Goal: Task Accomplishment & Management: Manage account settings

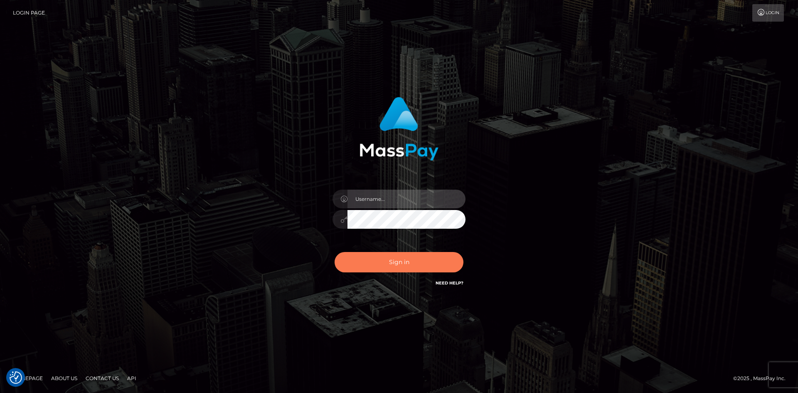
type input "alexstef"
click at [402, 259] on button "Sign in" at bounding box center [399, 262] width 129 height 20
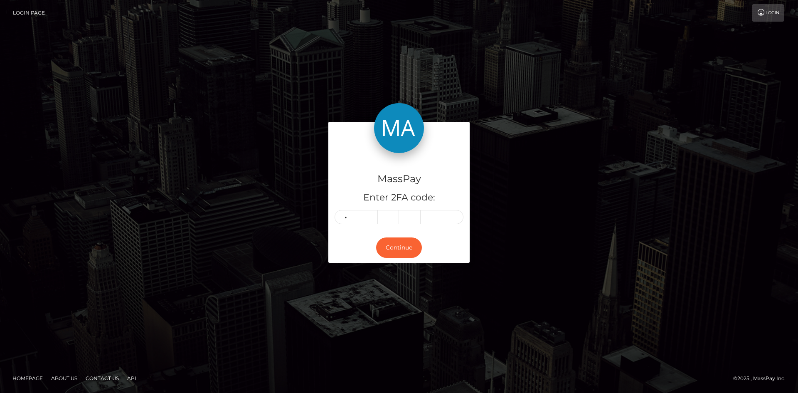
type input "3"
type input "5"
type input "9"
type input "5"
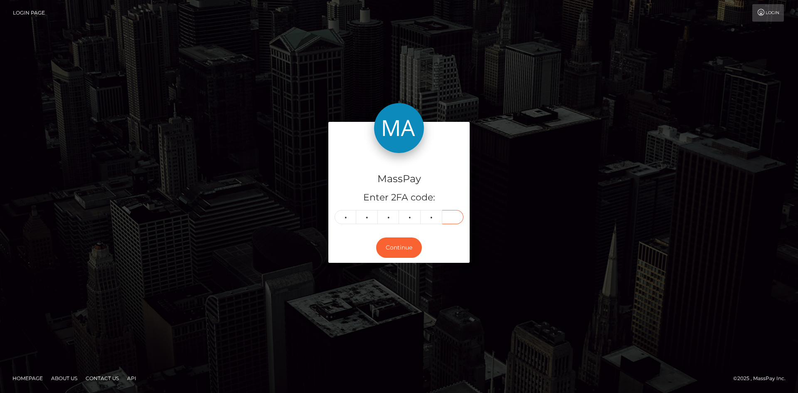
type input "9"
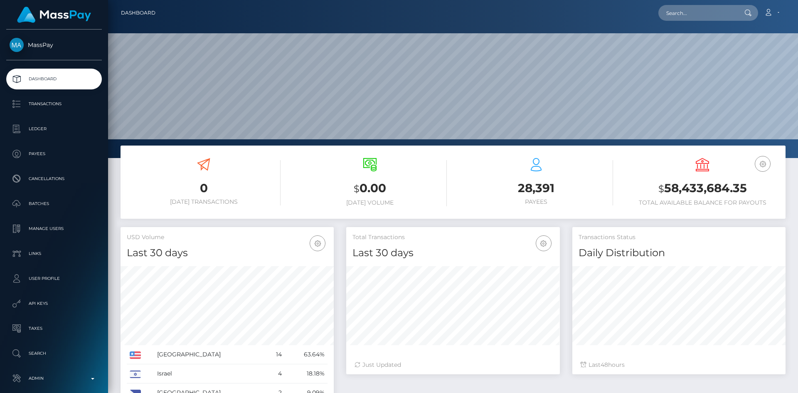
scroll to position [148, 214]
click at [680, 15] on input "text" at bounding box center [697, 13] width 78 height 16
paste input "[EMAIL_ADDRESS][DOMAIN_NAME]"
type input "[EMAIL_ADDRESS][DOMAIN_NAME]"
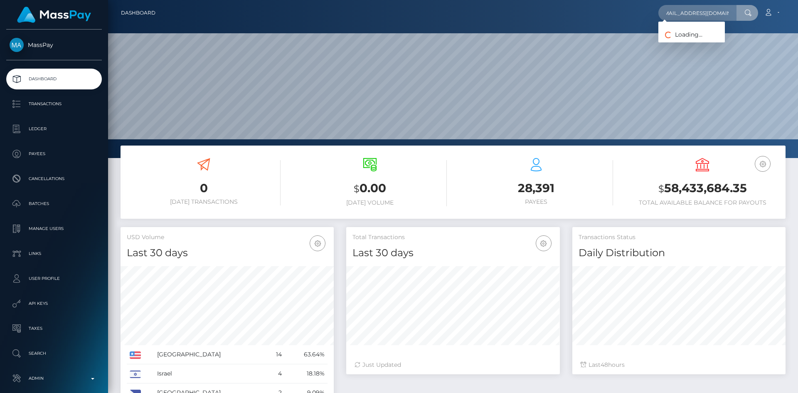
scroll to position [0, 0]
click at [687, 40] on link "[PERSON_NAME]" at bounding box center [691, 42] width 66 height 15
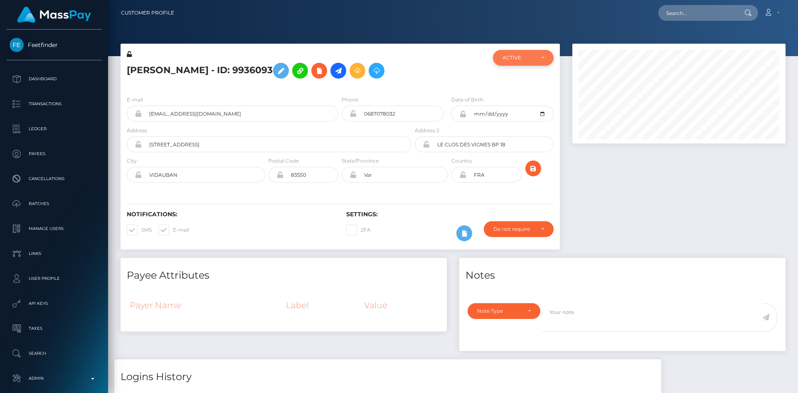
scroll to position [415497, 415383]
click at [530, 52] on div "ACTIVE" at bounding box center [523, 58] width 61 height 16
click at [517, 113] on span "CLOSED" at bounding box center [513, 114] width 21 height 7
select select "CLOSED"
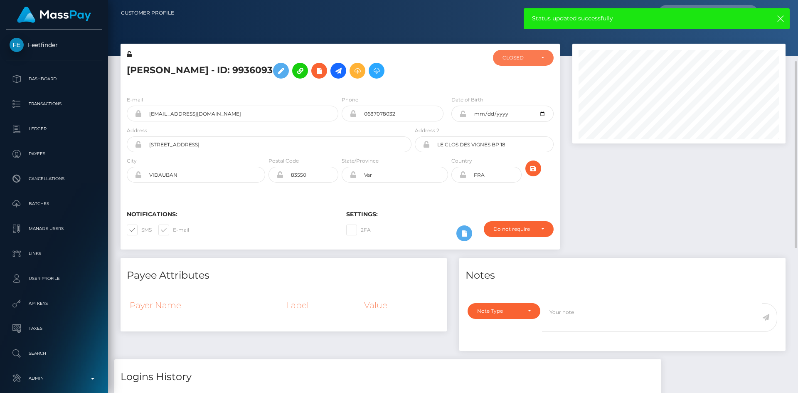
scroll to position [0, 0]
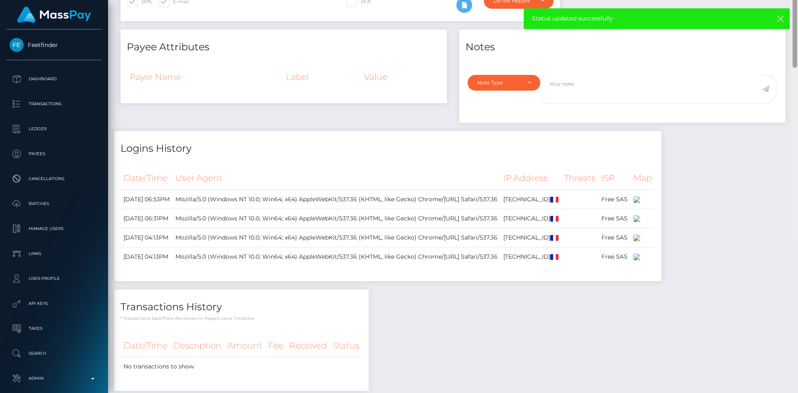
drag, startPoint x: 793, startPoint y: 154, endPoint x: 785, endPoint y: 229, distance: 75.3
click at [785, 229] on div "Customer Profile Loading... Loading..." at bounding box center [453, 196] width 690 height 393
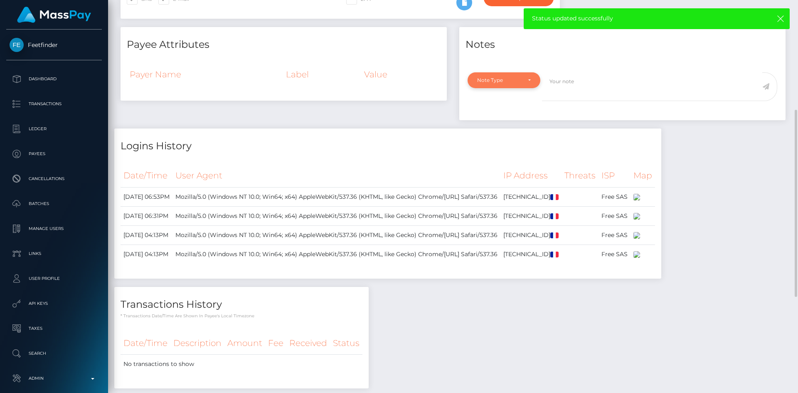
click at [520, 88] on div "Note Type" at bounding box center [504, 80] width 73 height 16
click at [490, 159] on span "General" at bounding box center [487, 154] width 19 height 7
select select "GENERAL"
click at [572, 101] on textarea at bounding box center [652, 86] width 220 height 29
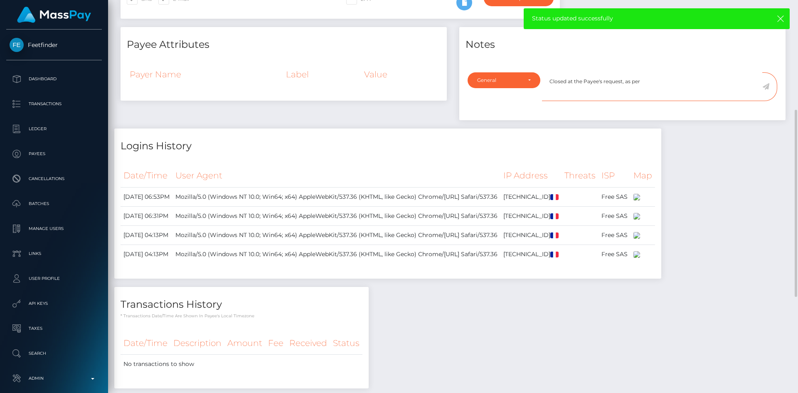
paste textarea "Ticket #130094"
type textarea "Closed at the Payee's request, as per Ticket #130094"
click at [766, 90] on icon at bounding box center [765, 86] width 7 height 7
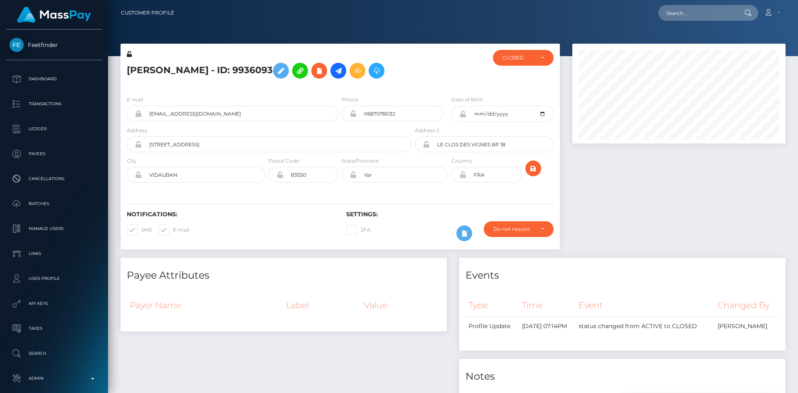
scroll to position [100, 214]
click at [173, 233] on span at bounding box center [173, 230] width 0 height 6
click at [173, 230] on input "E-mail" at bounding box center [175, 226] width 5 height 5
checkbox input "false"
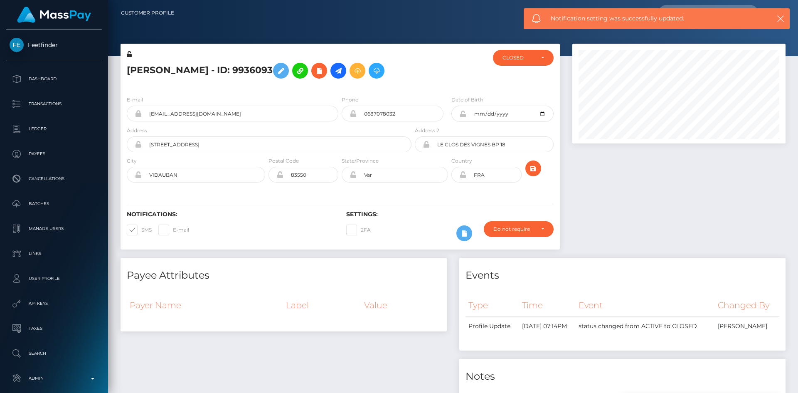
click at [141, 233] on span at bounding box center [141, 230] width 0 height 6
click at [141, 230] on input "SMS" at bounding box center [143, 226] width 5 height 5
checkbox input "false"
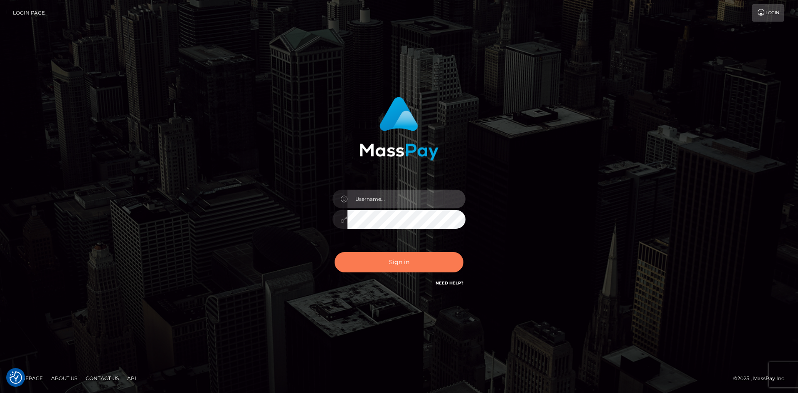
type input "alexstef"
click at [401, 248] on div "alexstef Sign in" at bounding box center [399, 192] width 218 height 203
click at [406, 260] on button "Sign in" at bounding box center [399, 262] width 129 height 20
type input "alexstef"
click at [407, 266] on button "Sign in" at bounding box center [399, 262] width 129 height 20
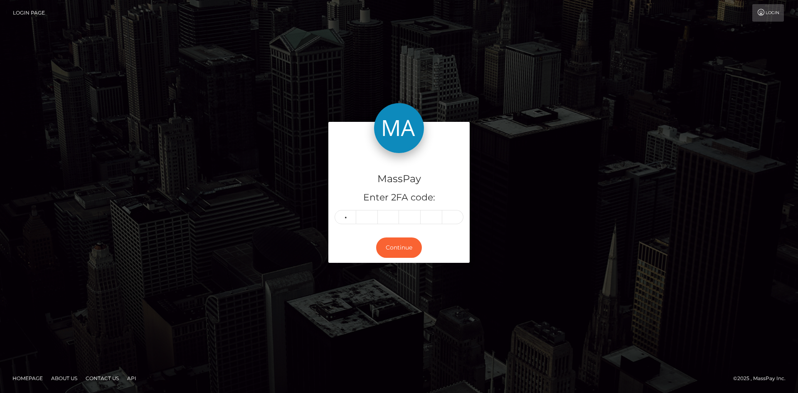
type input "8"
type input "2"
type input "4"
type input "7"
type input "4"
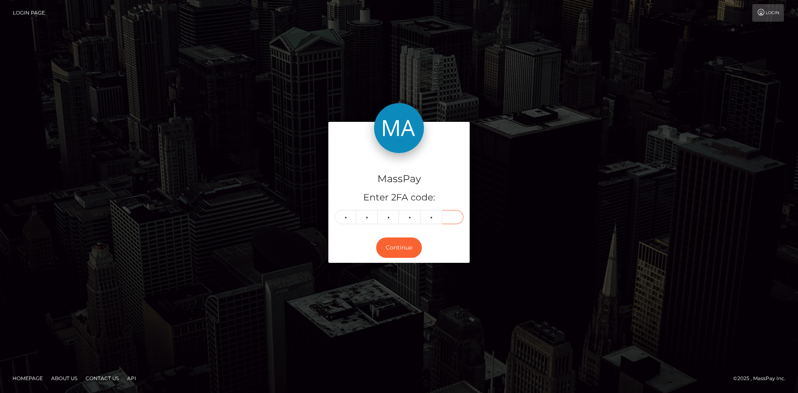
type input "7"
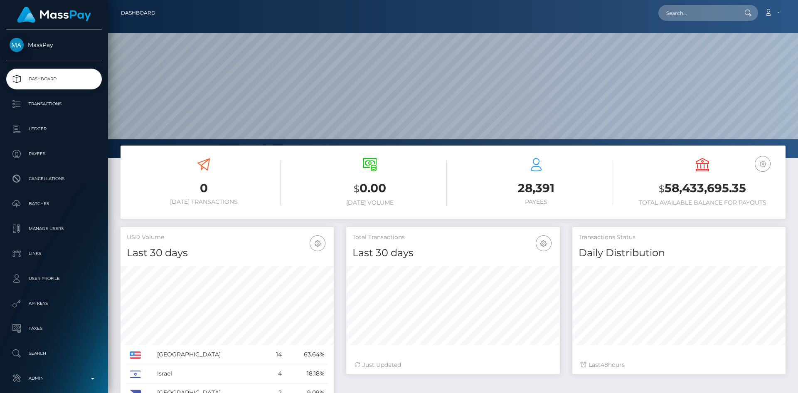
scroll to position [148, 214]
drag, startPoint x: 690, startPoint y: 15, endPoint x: 642, endPoint y: 28, distance: 49.5
click at [690, 15] on input "text" at bounding box center [697, 13] width 78 height 16
paste input "[DOMAIN_NAME][EMAIL_ADDRESS][DOMAIN_NAME]"
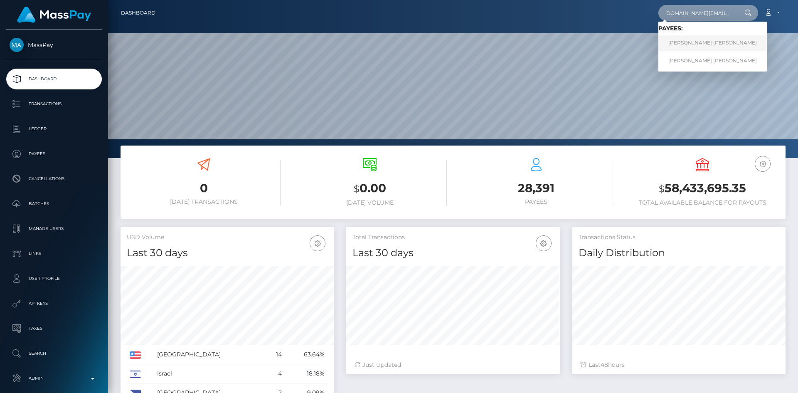
type input "[DOMAIN_NAME][EMAIL_ADDRESS][DOMAIN_NAME]"
click at [684, 43] on link "[PERSON_NAME] [PERSON_NAME]" at bounding box center [712, 42] width 108 height 15
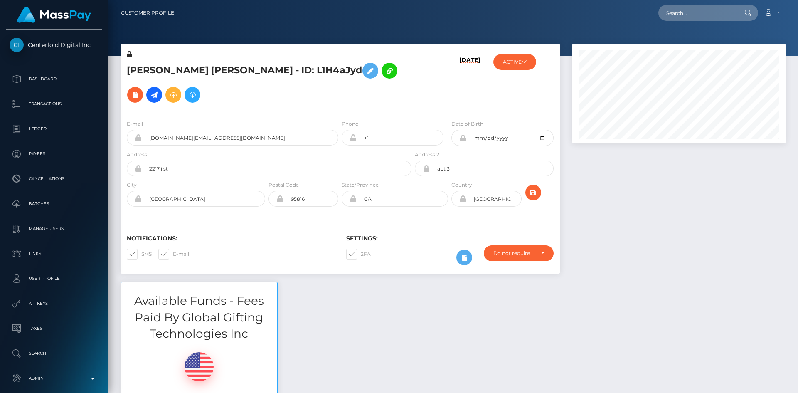
scroll to position [100, 214]
click at [687, 15] on input "text" at bounding box center [697, 13] width 78 height 16
paste input "fionna.day.tv@gmail.com"
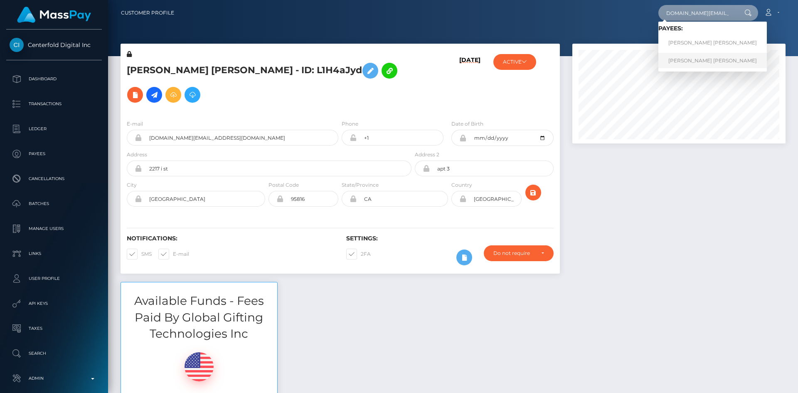
type input "fionna.day.tv@gmail.com"
click at [693, 58] on link "SHILO TAYLOR SIMS" at bounding box center [712, 60] width 108 height 15
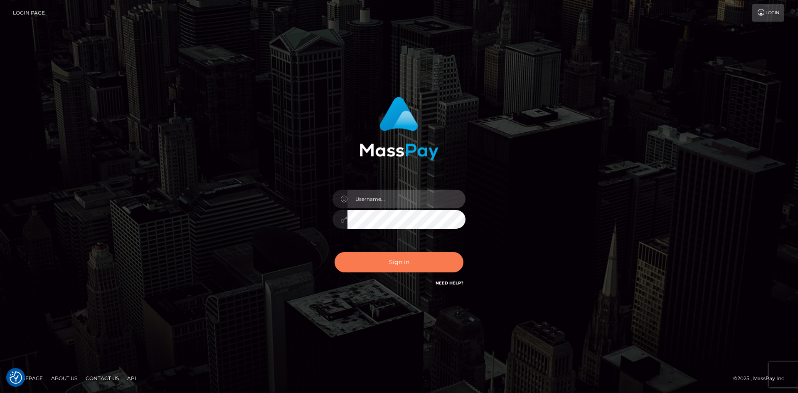
type input "alexstef"
click at [408, 263] on button "Sign in" at bounding box center [399, 262] width 129 height 20
type input "alexstef"
click at [406, 259] on button "Sign in" at bounding box center [399, 262] width 129 height 20
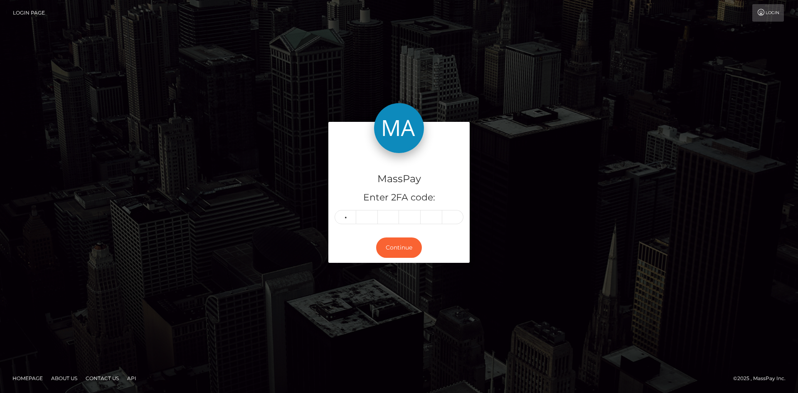
type input "1"
type input "5"
type input "7"
type input "4"
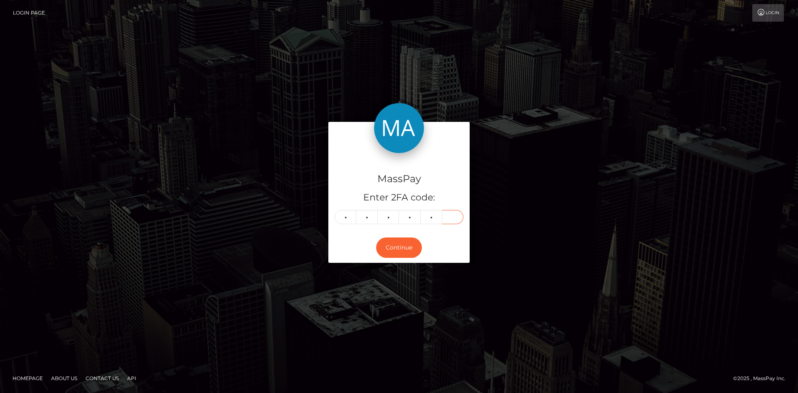
type input "7"
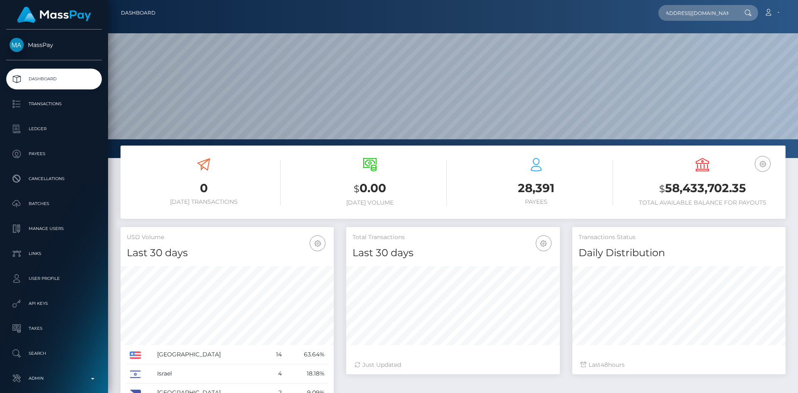
scroll to position [148, 214]
type input "[EMAIL_ADDRESS][DOMAIN_NAME]"
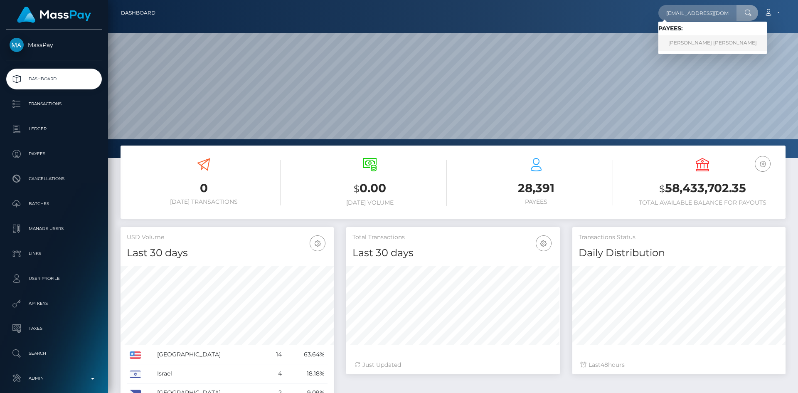
click at [700, 42] on link "[PERSON_NAME] [PERSON_NAME]" at bounding box center [712, 42] width 108 height 15
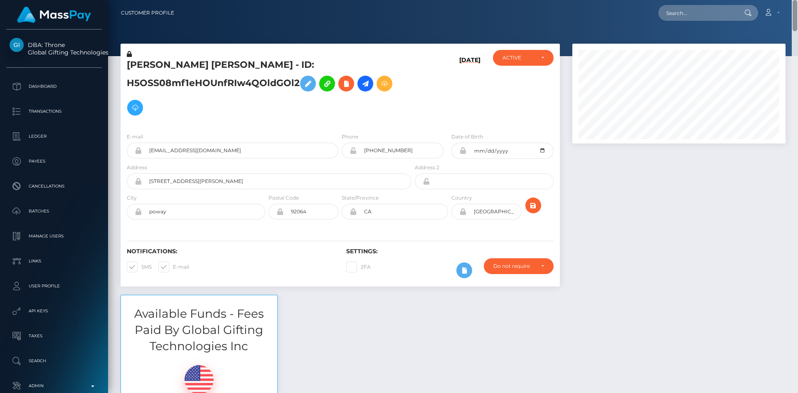
drag, startPoint x: 795, startPoint y: 24, endPoint x: 798, endPoint y: -36, distance: 60.3
click at [798, 0] on html "DBA: Throne Global Gifting Technologies Inc Dashboard Transactions Ledger Payee…" at bounding box center [399, 196] width 798 height 393
